Goal: Task Accomplishment & Management: Complete application form

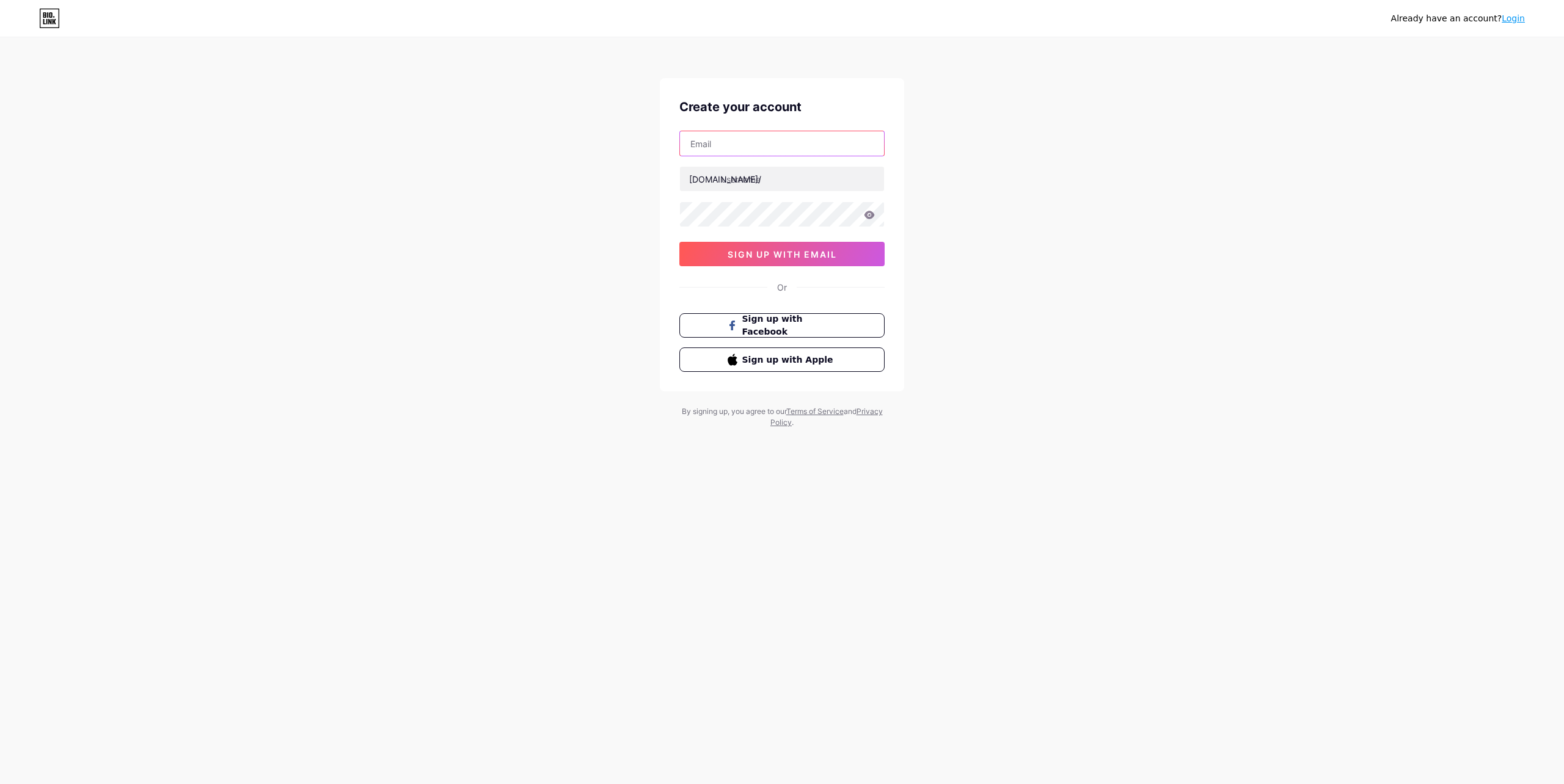
click at [746, 142] on input "text" at bounding box center [781, 144] width 204 height 24
type input "т"
type input "[EMAIL_ADDRESS][DOMAIN_NAME]"
click at [737, 182] on input "text" at bounding box center [781, 179] width 204 height 24
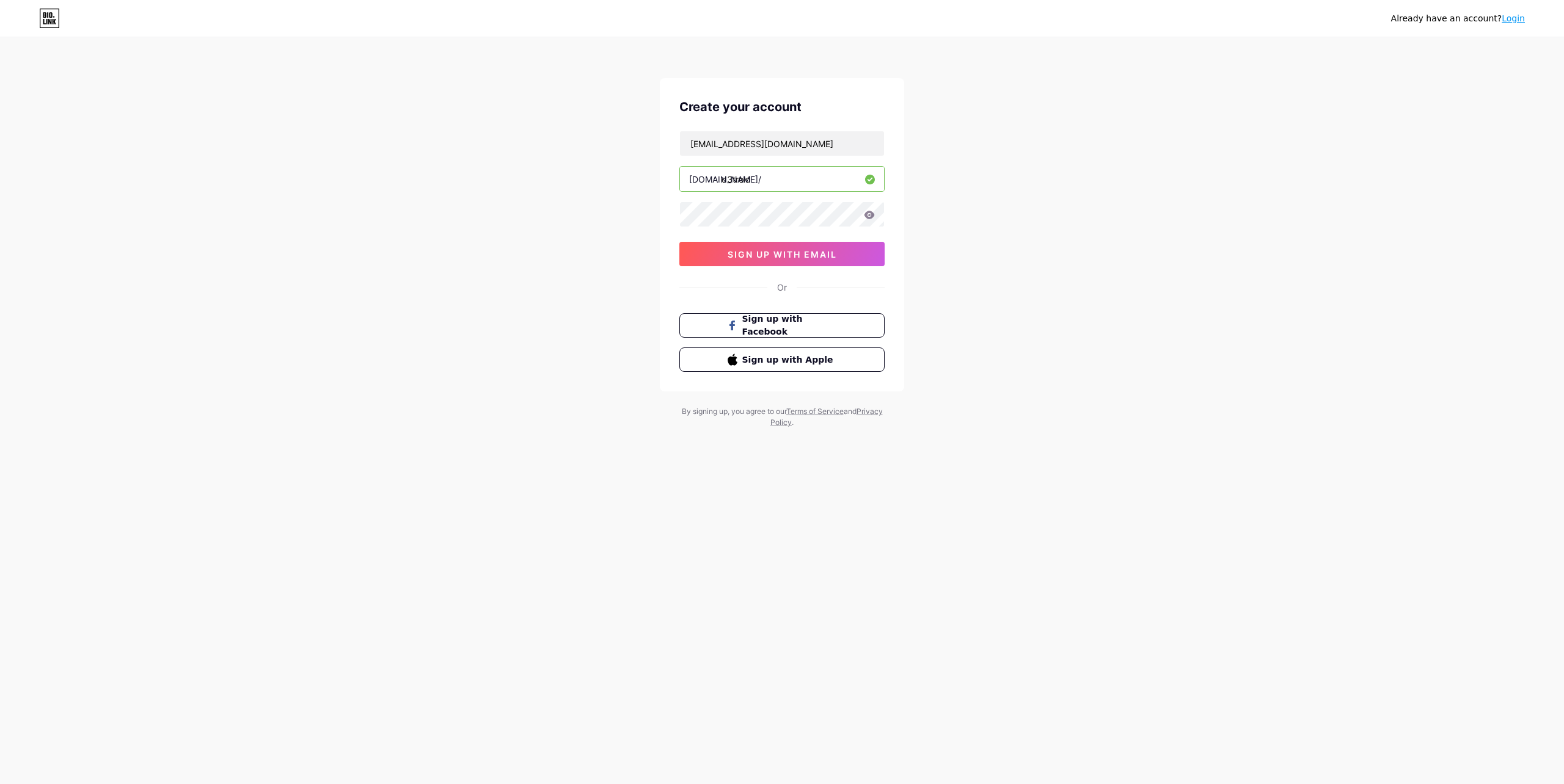
type input "d3troid"
drag, startPoint x: 1042, startPoint y: 282, endPoint x: 879, endPoint y: 284, distance: 163.0
click at [1041, 282] on div "Already have an account? Login Create your account [EMAIL_ADDRESS][DOMAIN_NAME]…" at bounding box center [782, 234] width 1564 height 467
click at [826, 253] on span "sign up with email" at bounding box center [782, 254] width 109 height 11
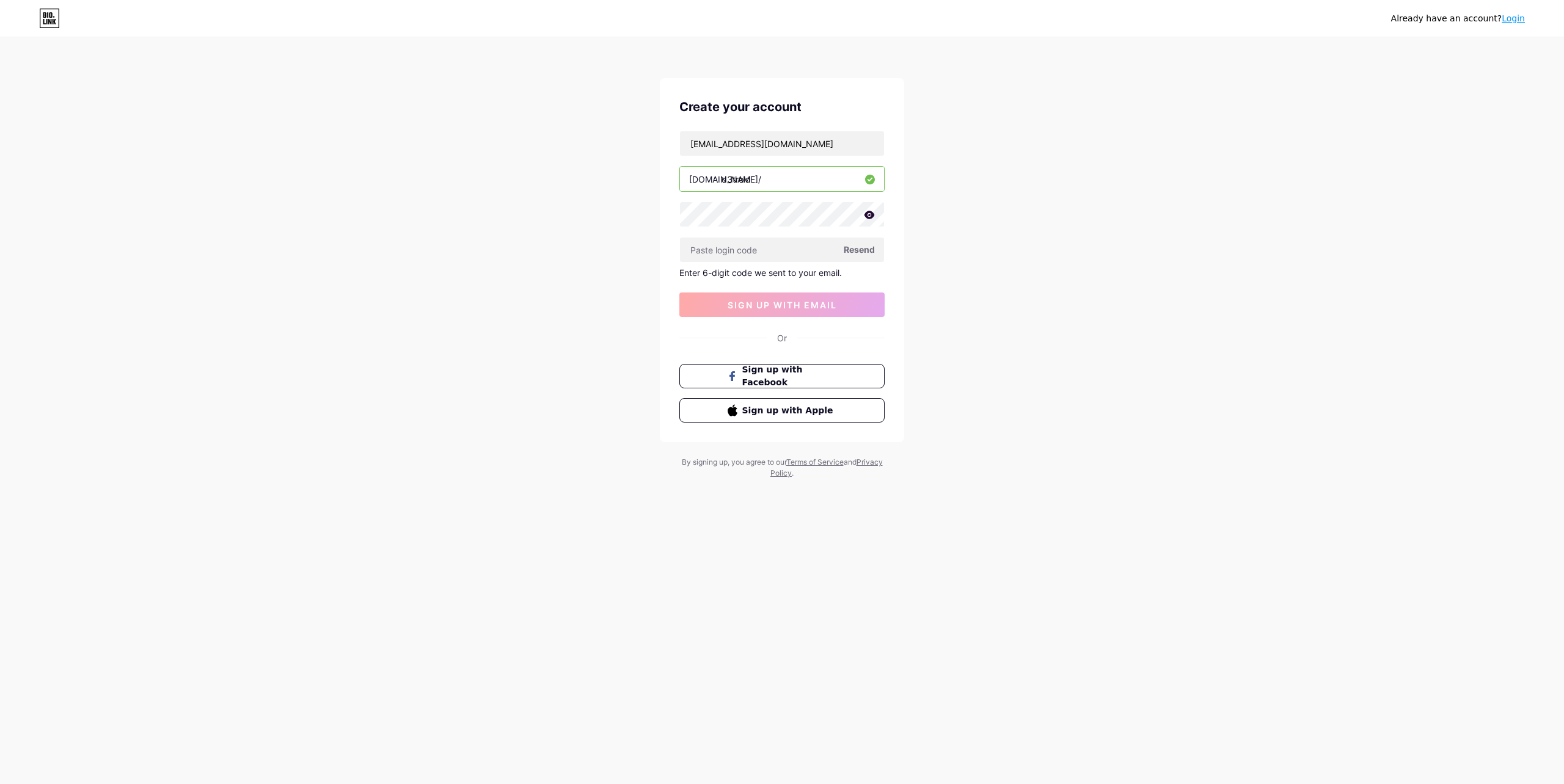
click at [975, 306] on div "Already have an account? Login Create your account [EMAIL_ADDRESS][DOMAIN_NAME]…" at bounding box center [782, 259] width 1564 height 518
click at [790, 249] on input "text" at bounding box center [781, 249] width 204 height 24
drag, startPoint x: 1139, startPoint y: 289, endPoint x: 1237, endPoint y: 170, distance: 154.2
click at [1142, 288] on div "Already have an account? Login Create your account [EMAIL_ADDRESS][DOMAIN_NAME]…" at bounding box center [782, 259] width 1564 height 518
click at [830, 254] on input "text" at bounding box center [781, 249] width 204 height 24
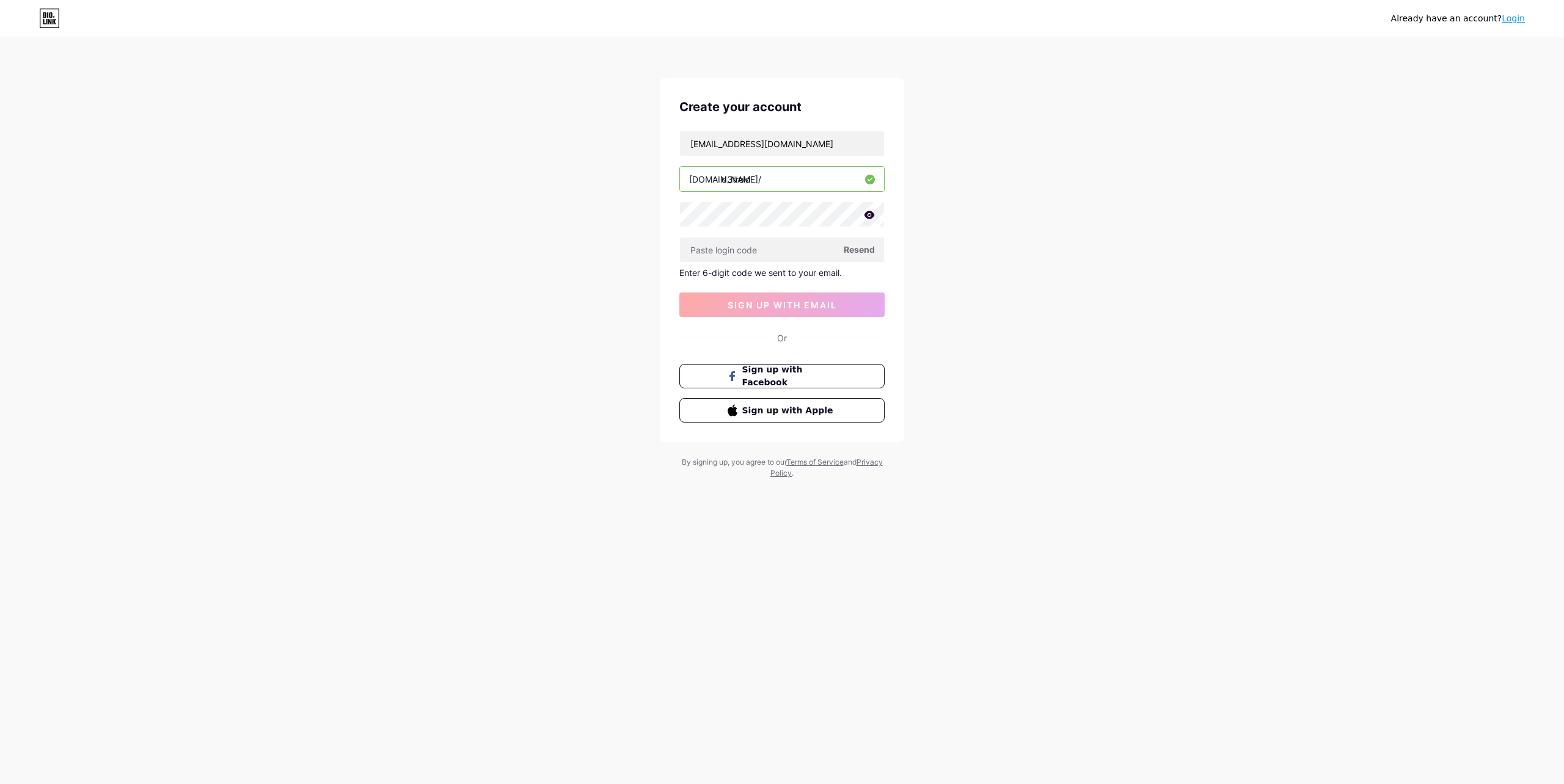
click at [858, 254] on span "Resend" at bounding box center [859, 249] width 31 height 13
click at [1009, 294] on div "Already have an account? Login Create your account [EMAIL_ADDRESS][DOMAIN_NAME]…" at bounding box center [782, 259] width 1564 height 518
